Goal: Find contact information

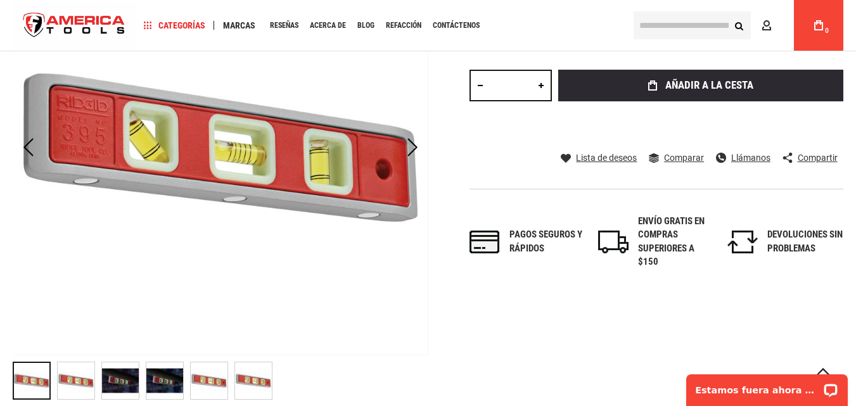
scroll to position [265, 0]
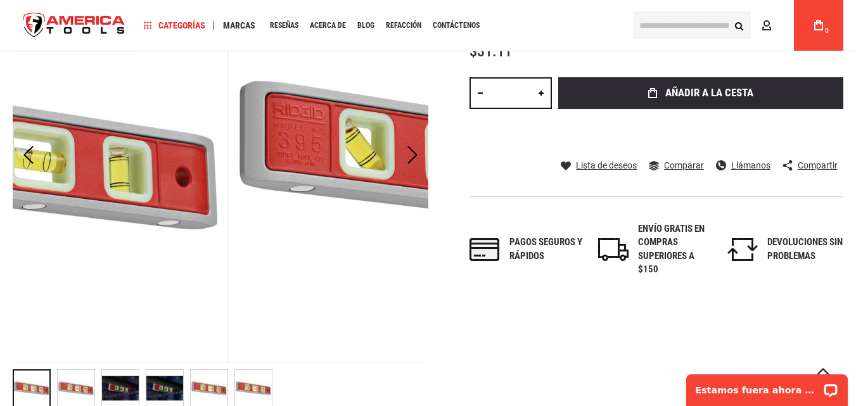
drag, startPoint x: 106, startPoint y: 147, endPoint x: 338, endPoint y: 193, distance: 236.9
click at [337, 193] on img at bounding box center [436, 154] width 415 height 415
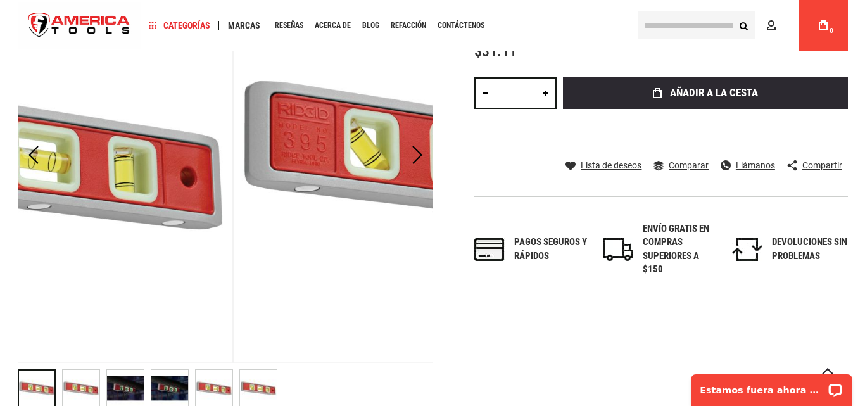
scroll to position [0, 0]
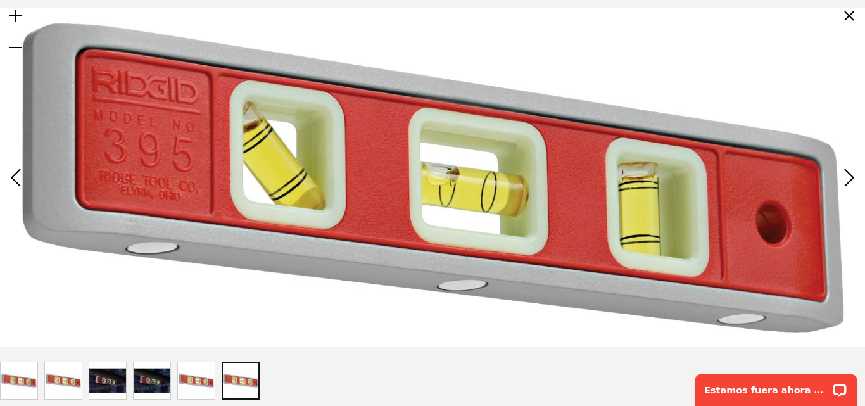
drag, startPoint x: 224, startPoint y: 179, endPoint x: 279, endPoint y: 174, distance: 55.3
drag, startPoint x: 206, startPoint y: 166, endPoint x: 348, endPoint y: 162, distance: 141.9
click at [348, 162] on img at bounding box center [432, 177] width 865 height 339
drag, startPoint x: 212, startPoint y: 172, endPoint x: 316, endPoint y: 175, distance: 104.6
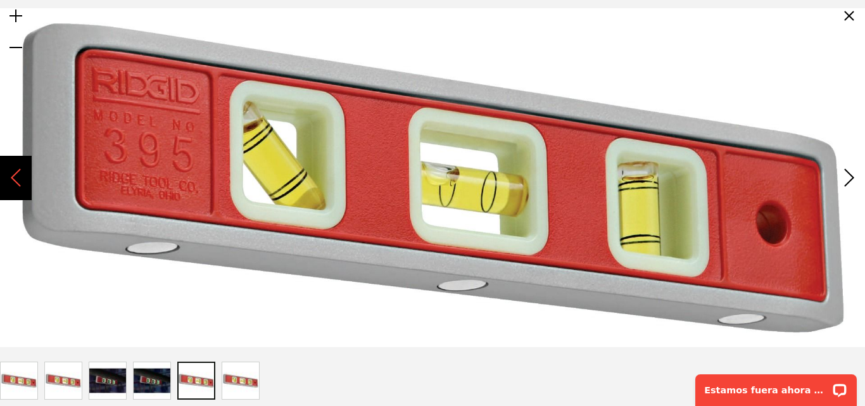
click at [18, 182] on div "Anterior" at bounding box center [16, 178] width 32 height 44
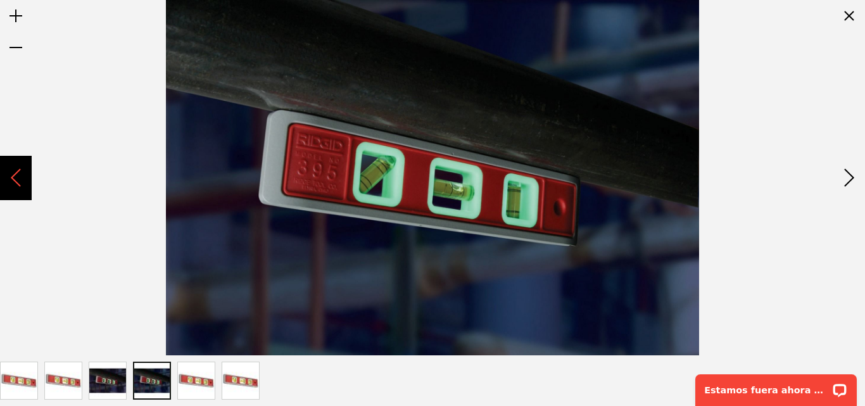
click at [18, 182] on div "Anterior" at bounding box center [16, 178] width 32 height 44
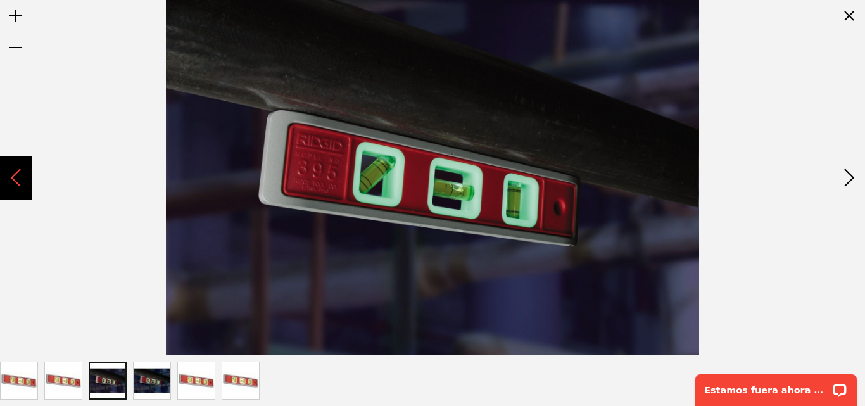
click at [18, 182] on div "Anterior" at bounding box center [16, 178] width 32 height 44
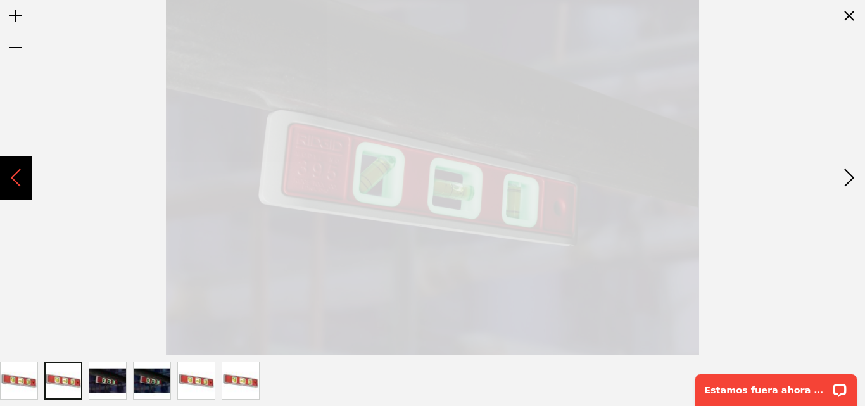
click at [18, 182] on div "Anterior" at bounding box center [16, 178] width 32 height 44
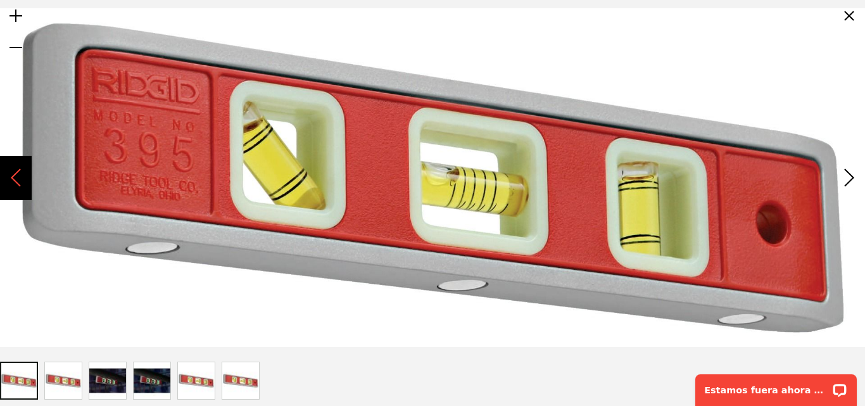
click at [18, 182] on div "Anterior" at bounding box center [16, 178] width 32 height 44
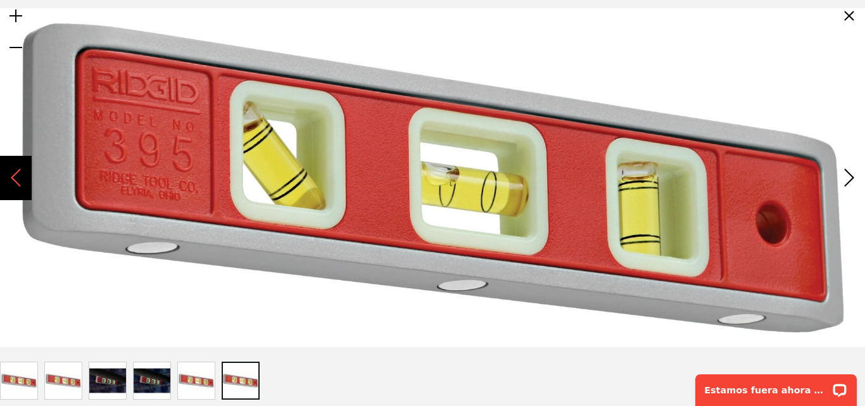
click at [18, 182] on div "Anterior" at bounding box center [16, 178] width 32 height 44
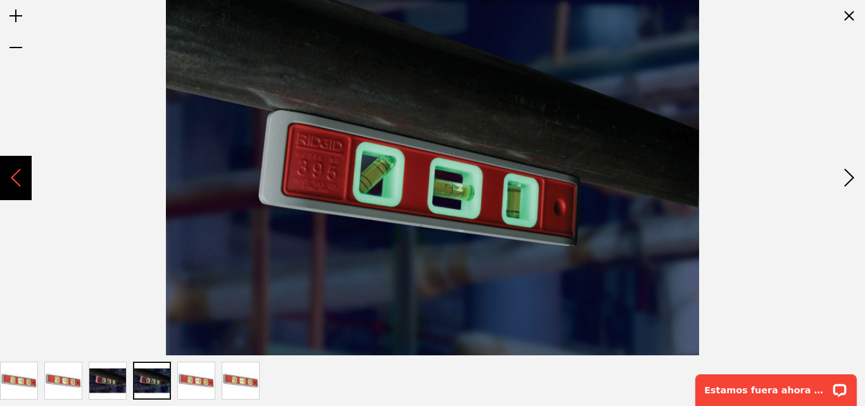
click at [18, 182] on div "Anterior" at bounding box center [16, 178] width 32 height 44
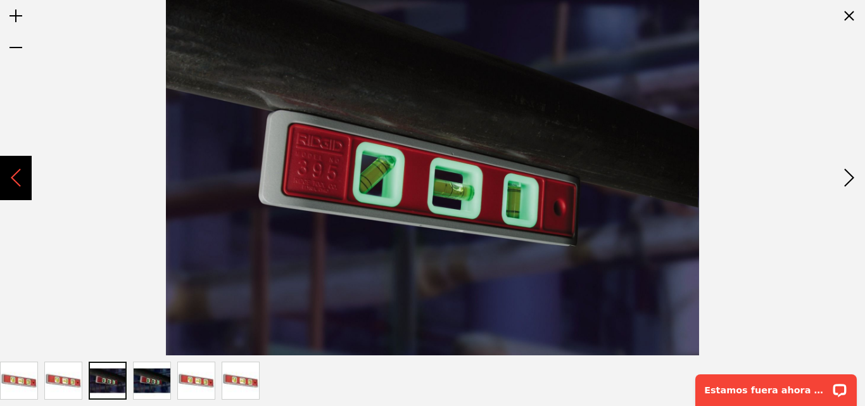
click at [18, 182] on div "Anterior" at bounding box center [16, 178] width 32 height 44
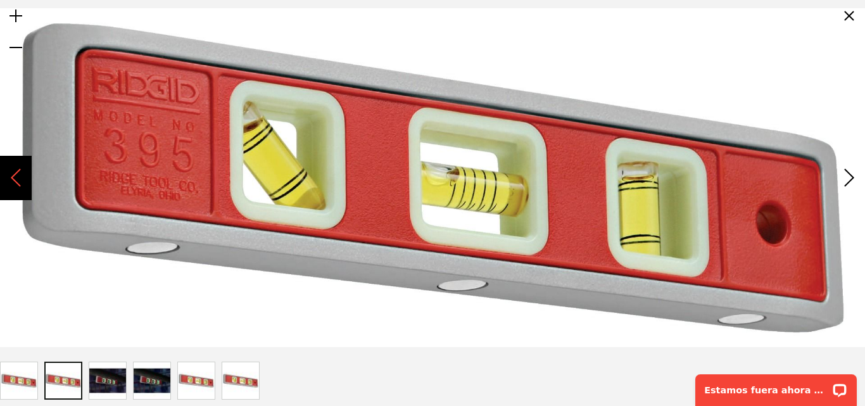
click at [18, 182] on div "Anterior" at bounding box center [16, 178] width 32 height 44
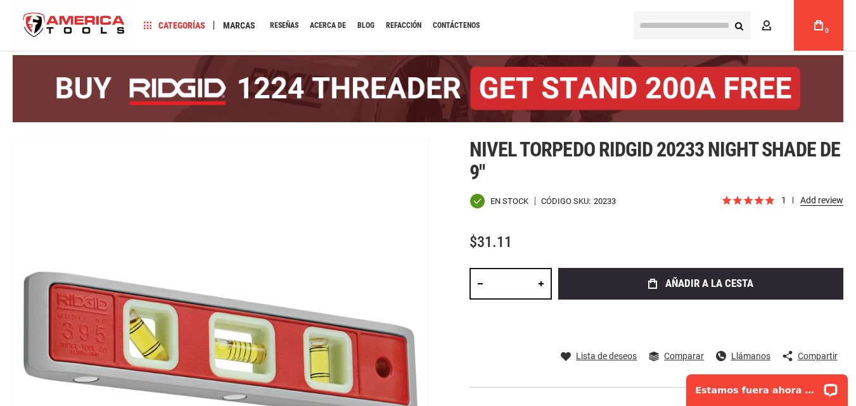
scroll to position [63, 0]
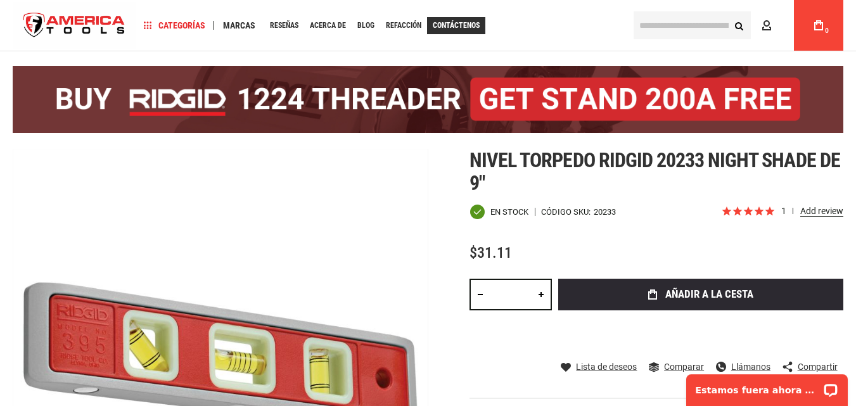
click at [453, 23] on font "Contáctenos" at bounding box center [456, 25] width 47 height 9
